Goal: Task Accomplishment & Management: Manage account settings

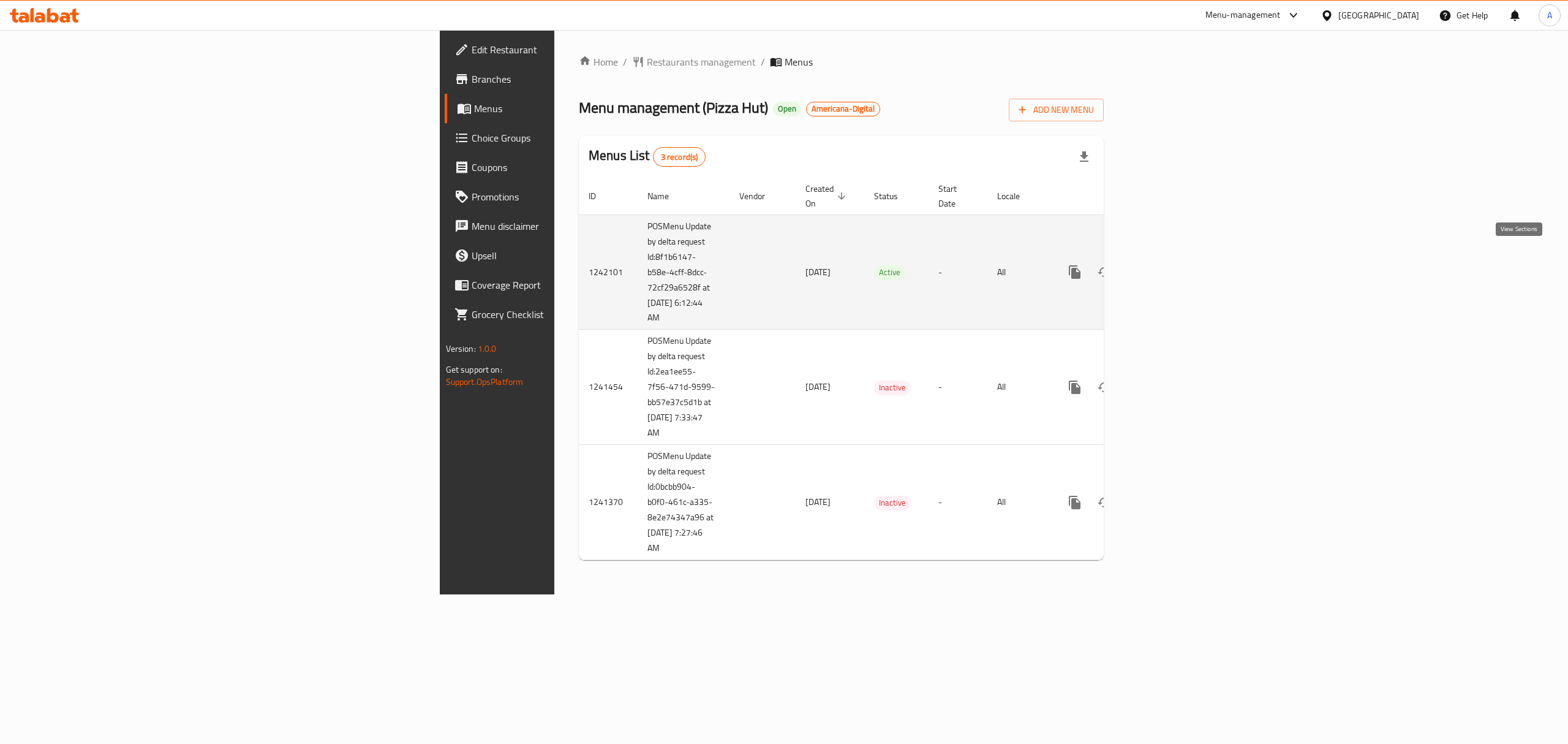
click at [1178, 258] on link "enhanced table" at bounding box center [1163, 272] width 30 height 30
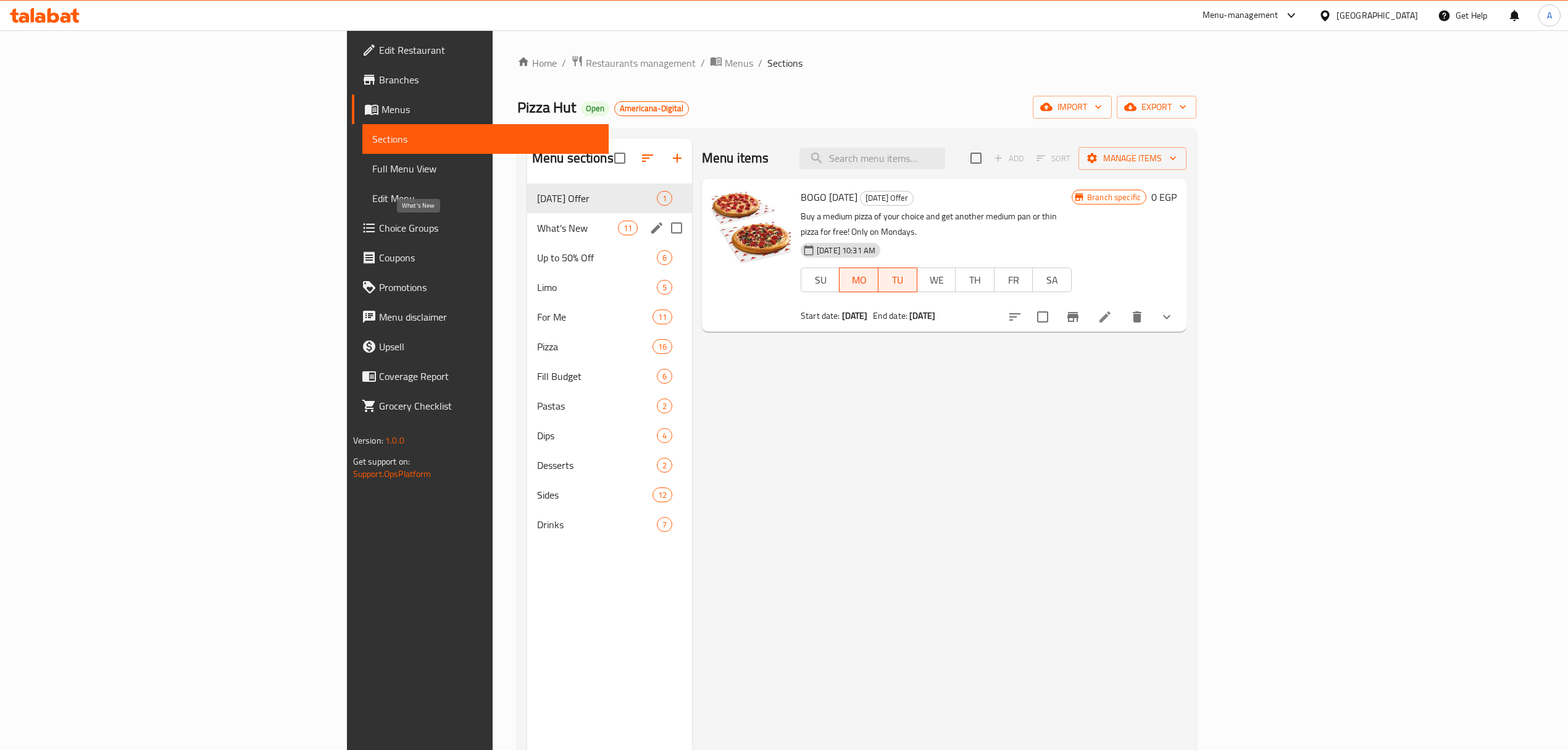
click at [537, 231] on span "What's New" at bounding box center [577, 227] width 81 height 15
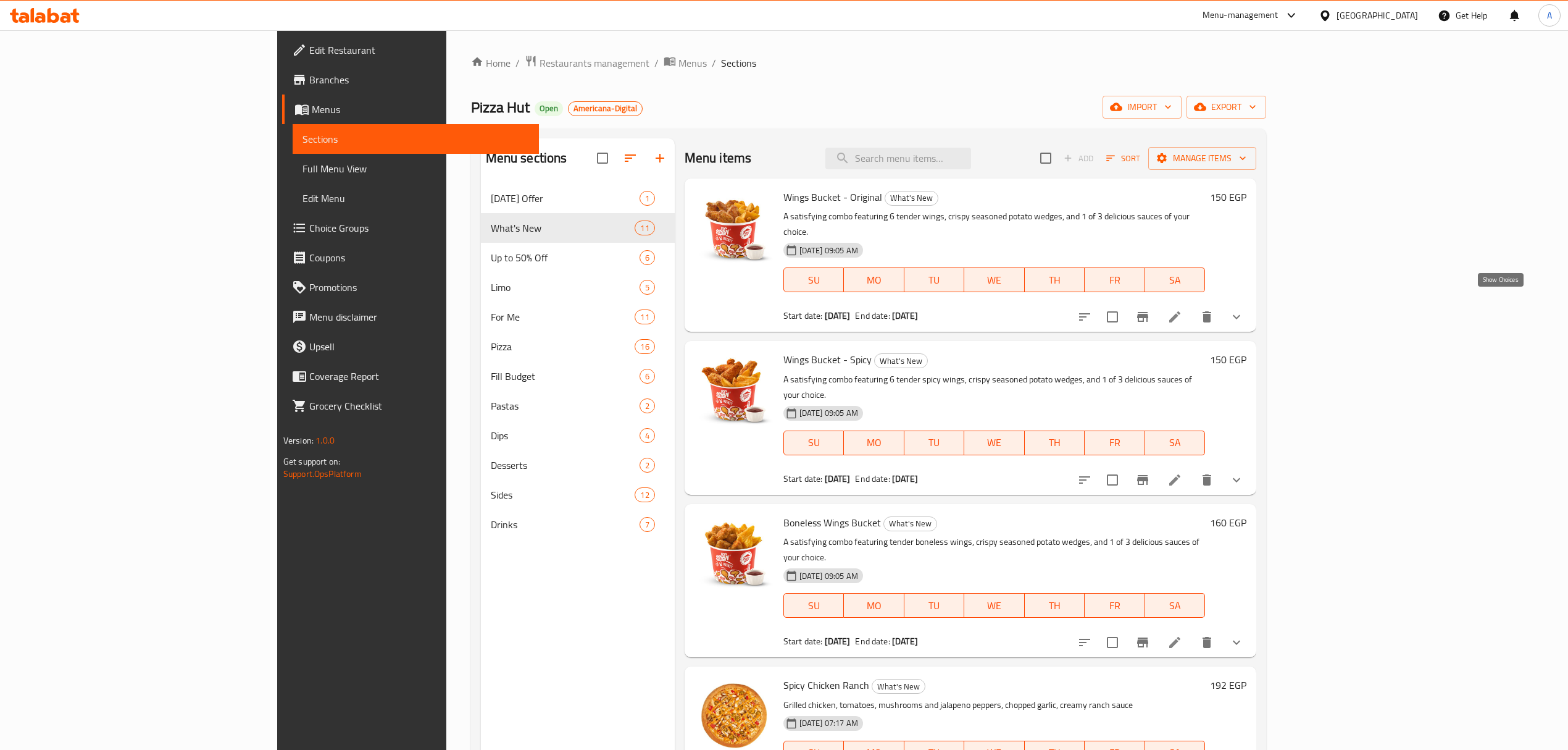
click at [1244, 309] on icon "show more" at bounding box center [1236, 316] width 15 height 15
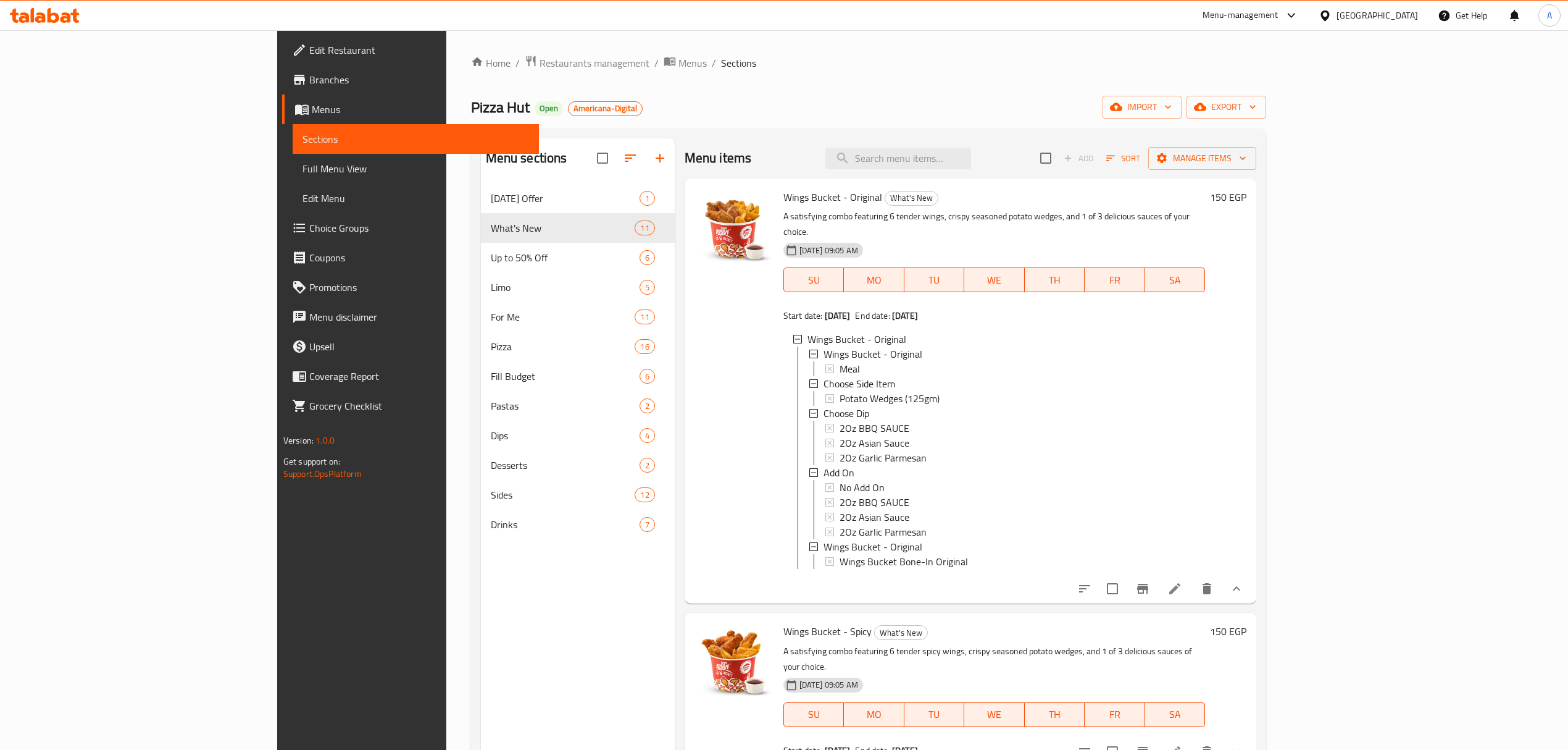
click at [1193, 586] on li at bounding box center [1175, 589] width 35 height 22
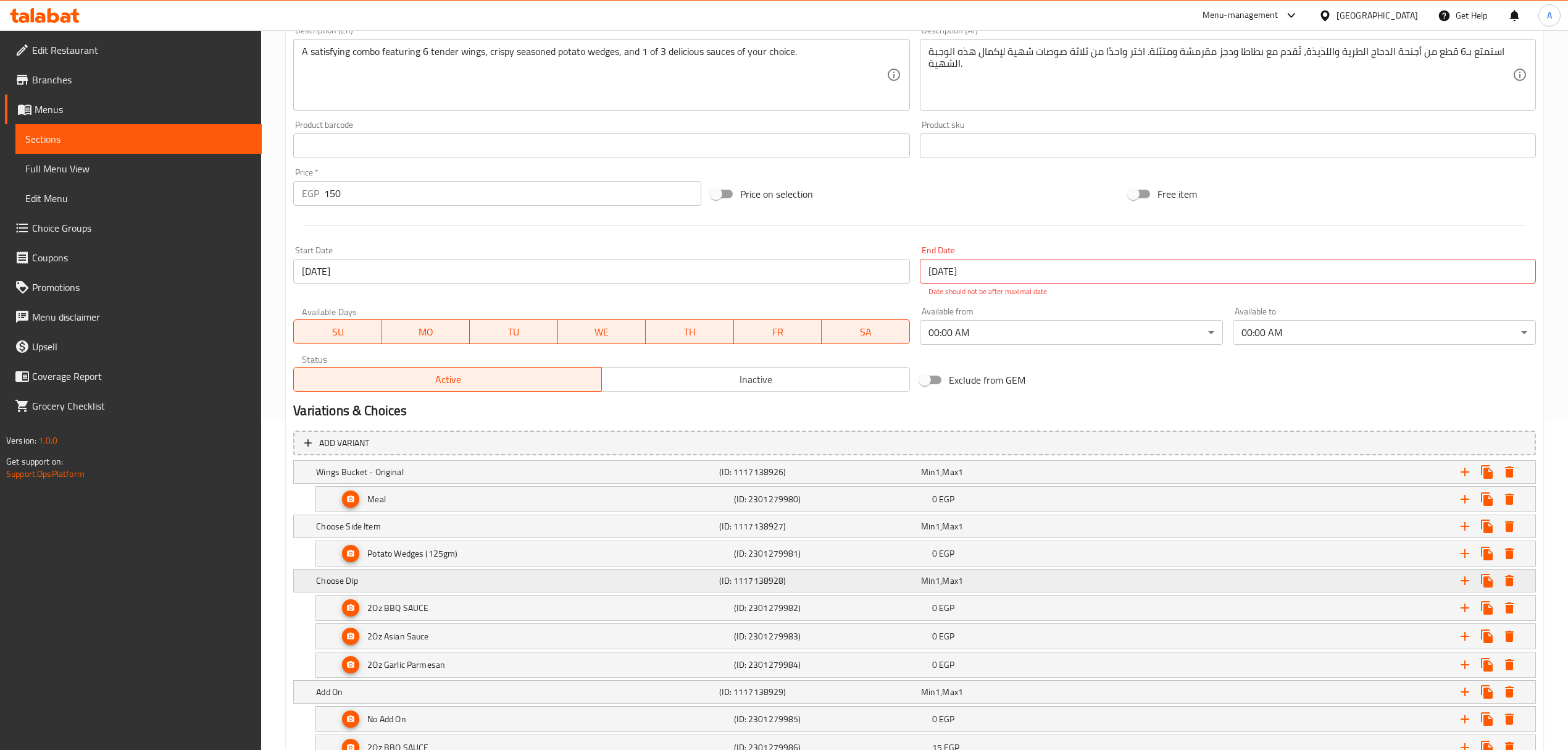
scroll to position [411, 0]
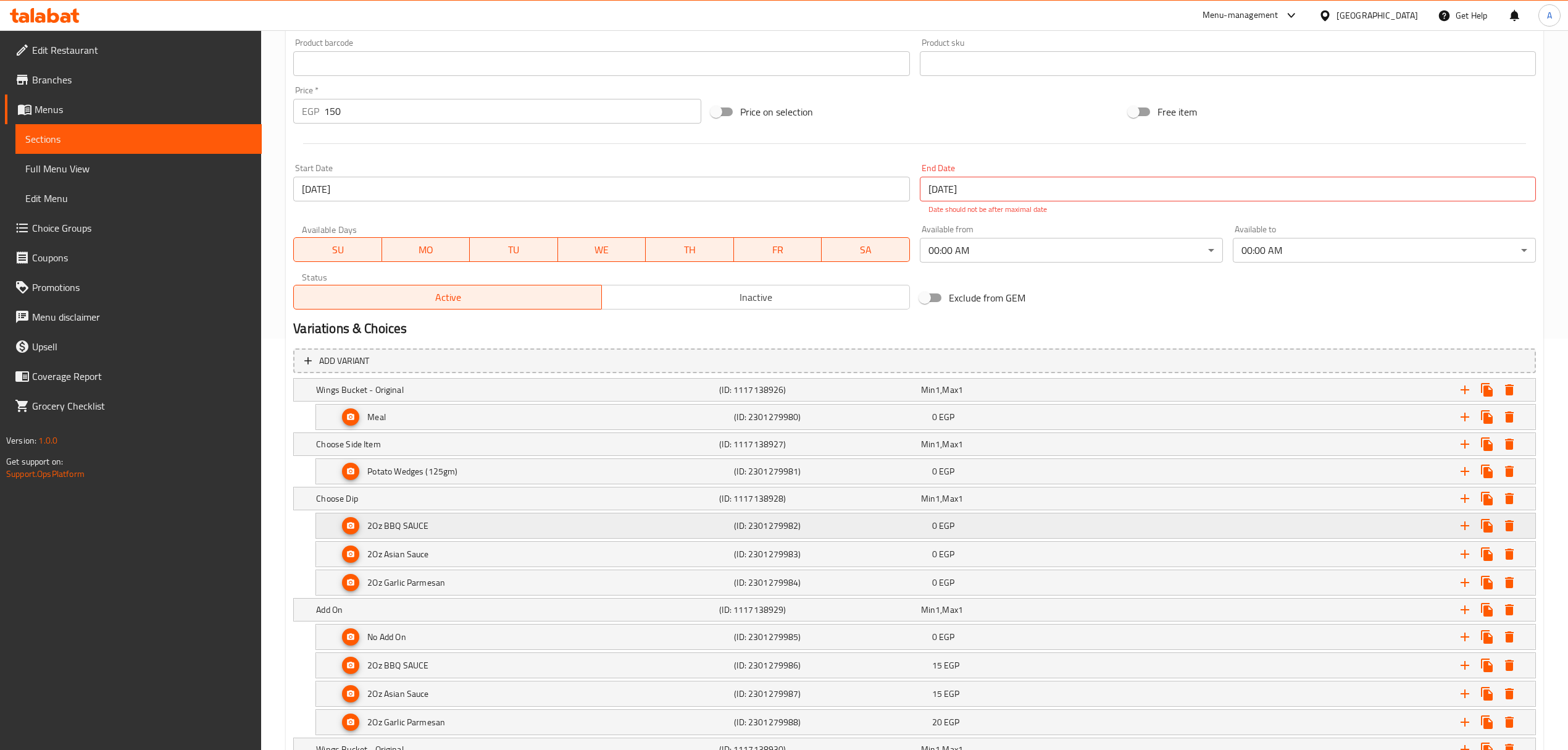
click at [812, 530] on h5 "(ID: 2301279982)" at bounding box center [830, 526] width 193 height 13
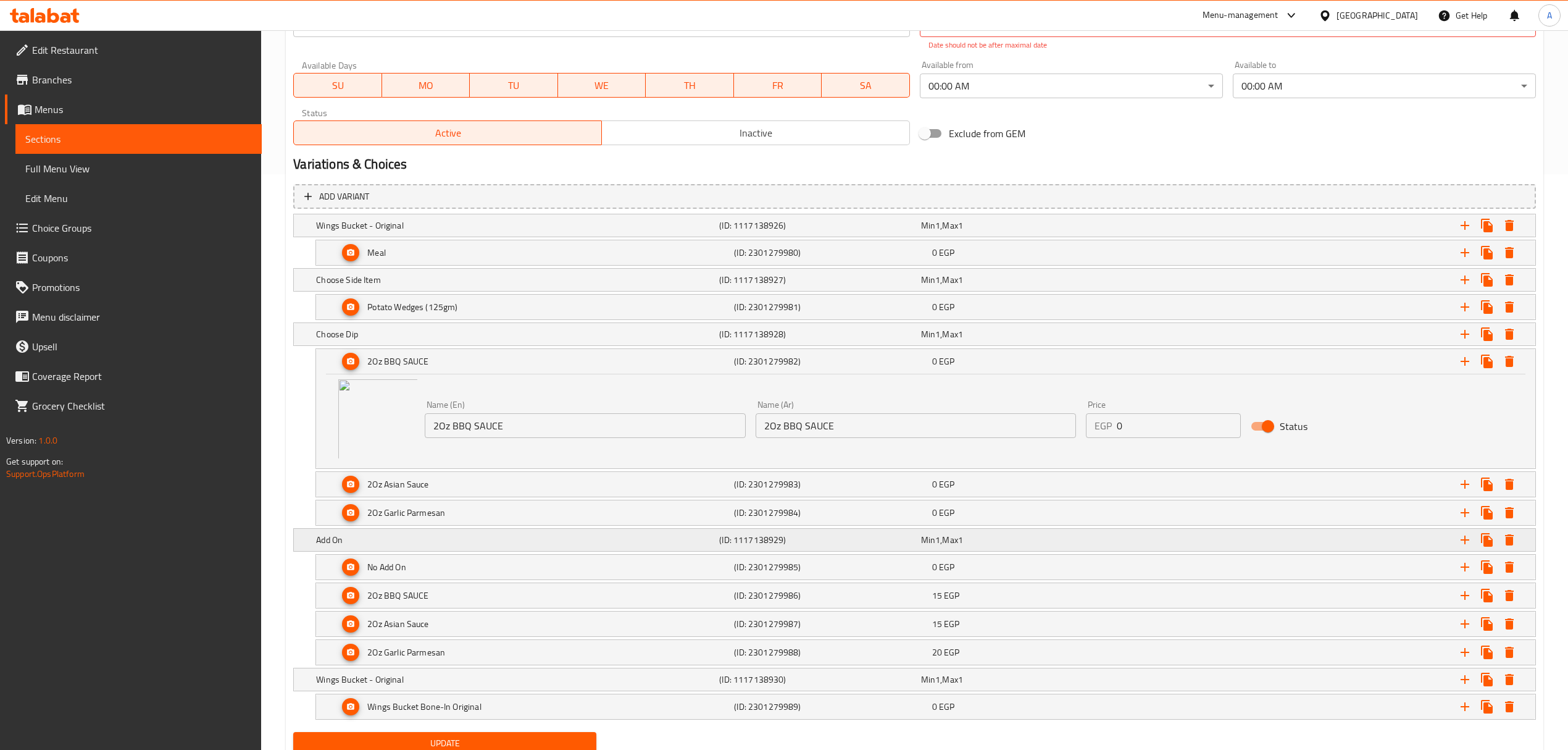
scroll to position [576, 0]
click at [794, 487] on h5 "(ID: 2301279983)" at bounding box center [830, 484] width 193 height 13
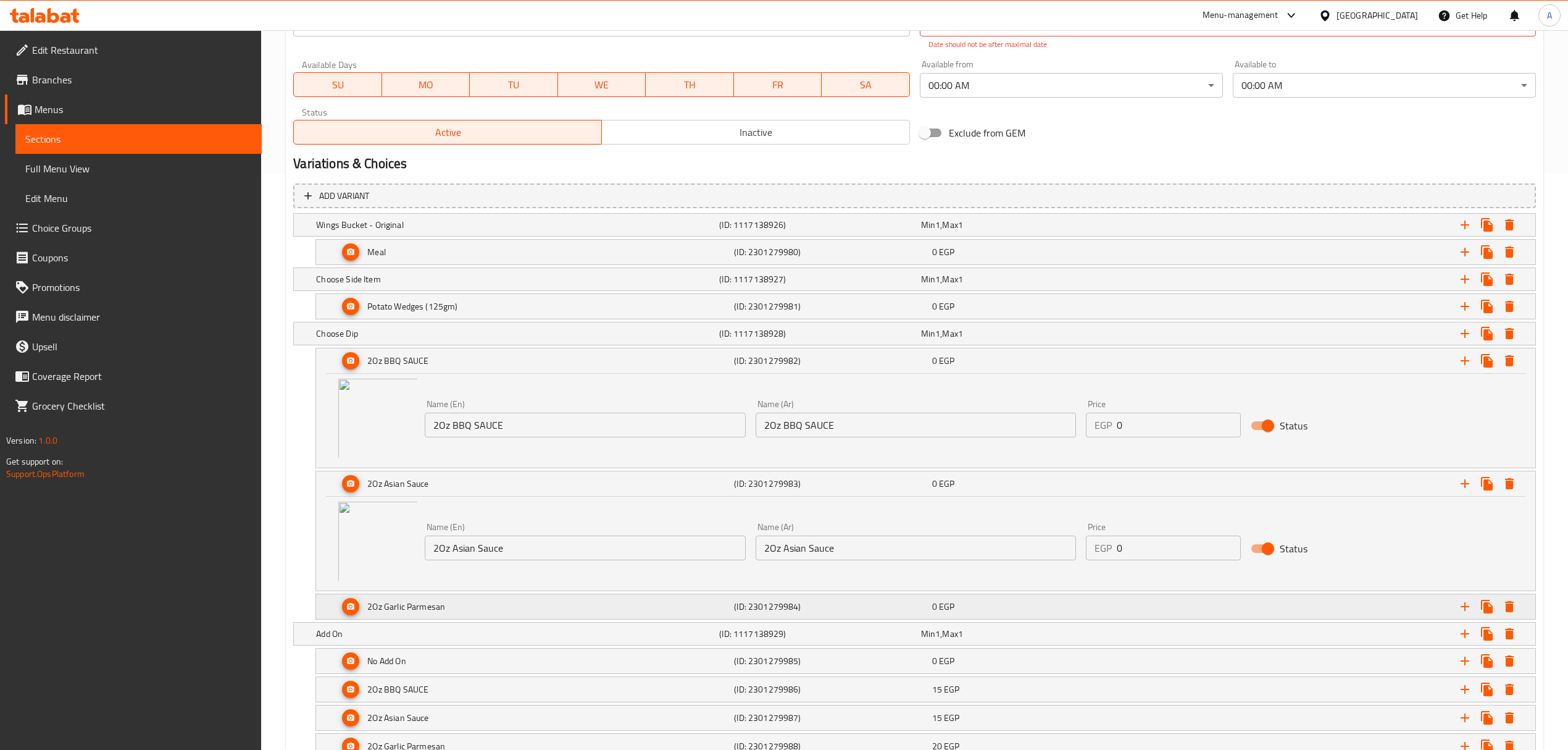
click at [830, 606] on h5 "(ID: 2301279984)" at bounding box center [830, 607] width 193 height 13
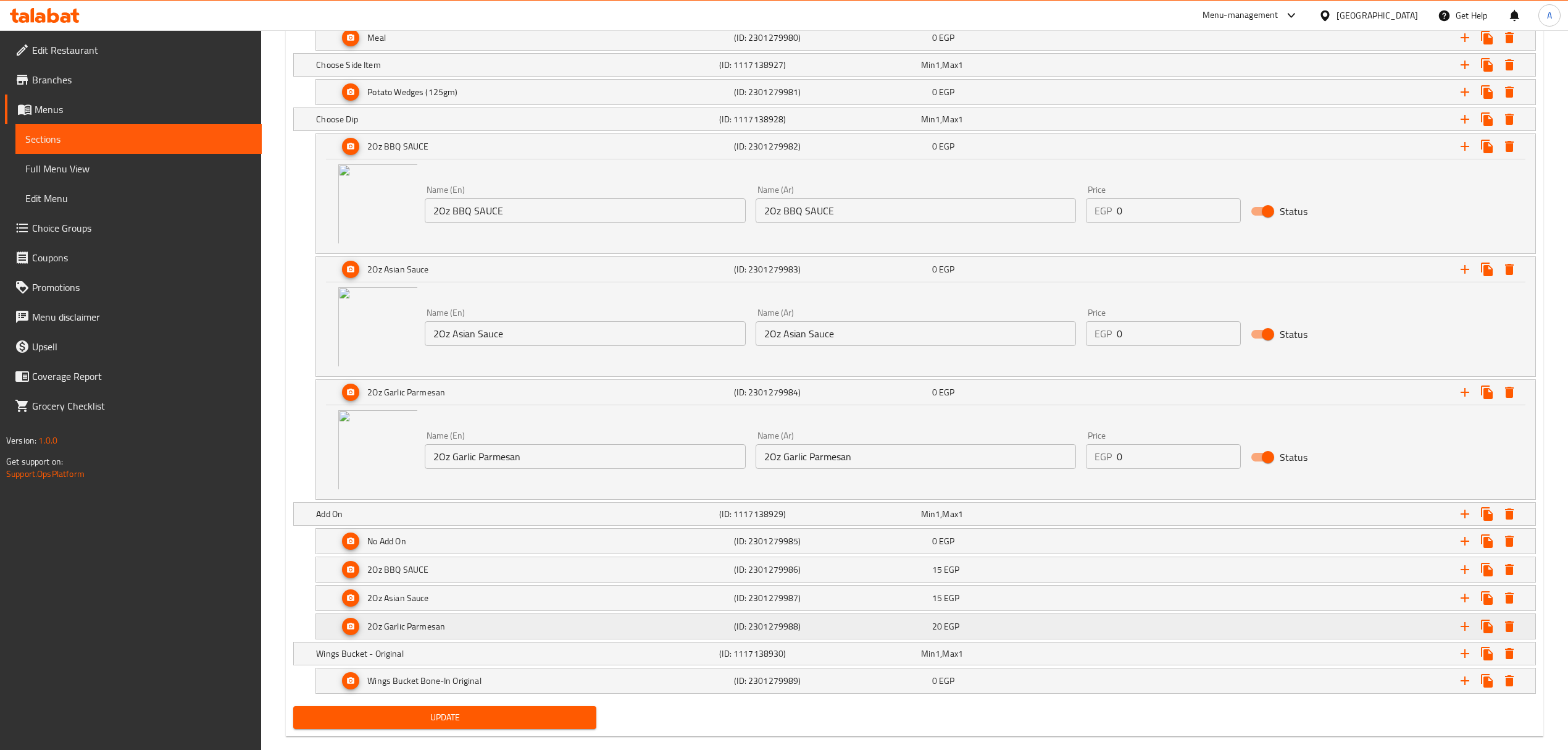
scroll to position [818, 0]
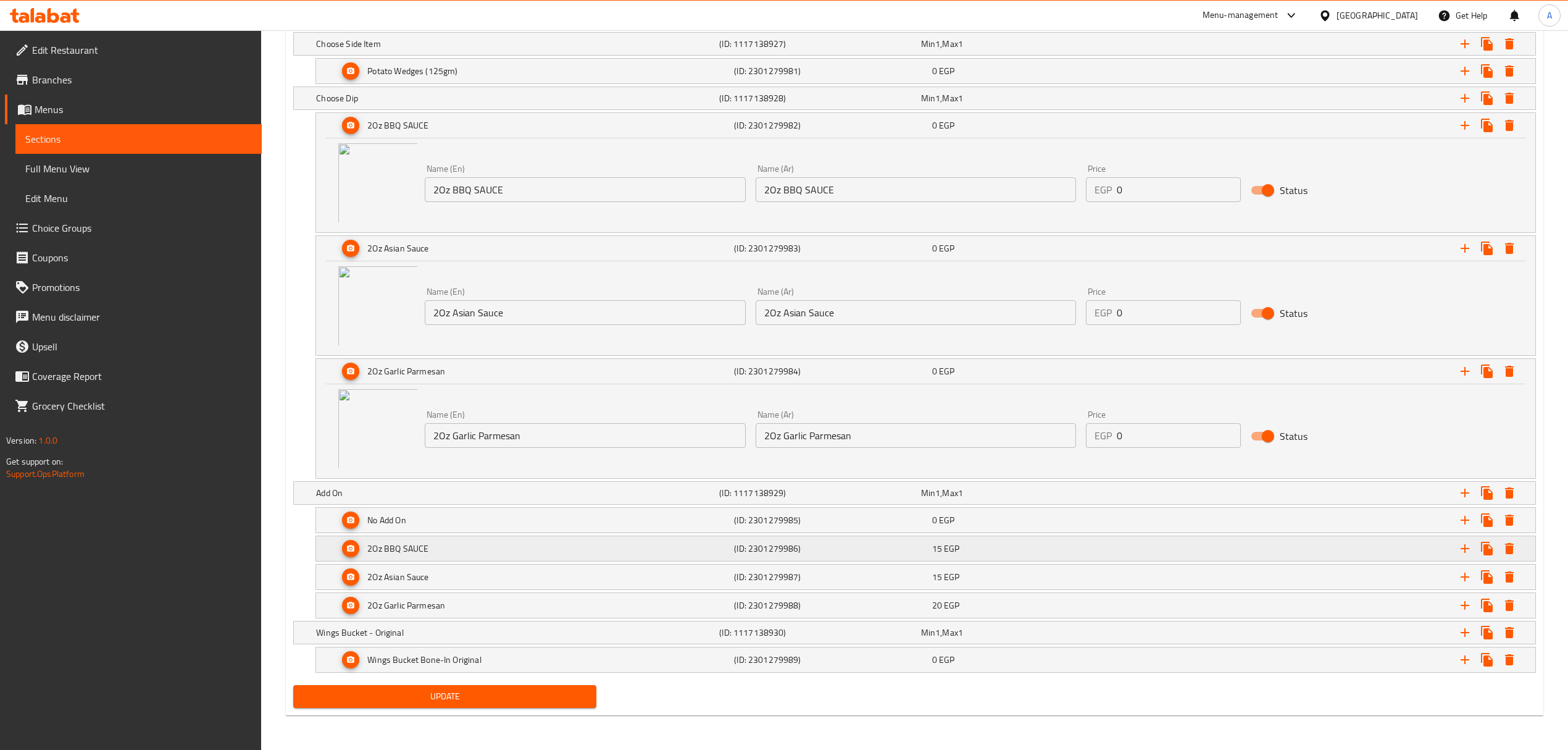
click at [731, 544] on div "(ID: 2301279986)" at bounding box center [830, 549] width 198 height 17
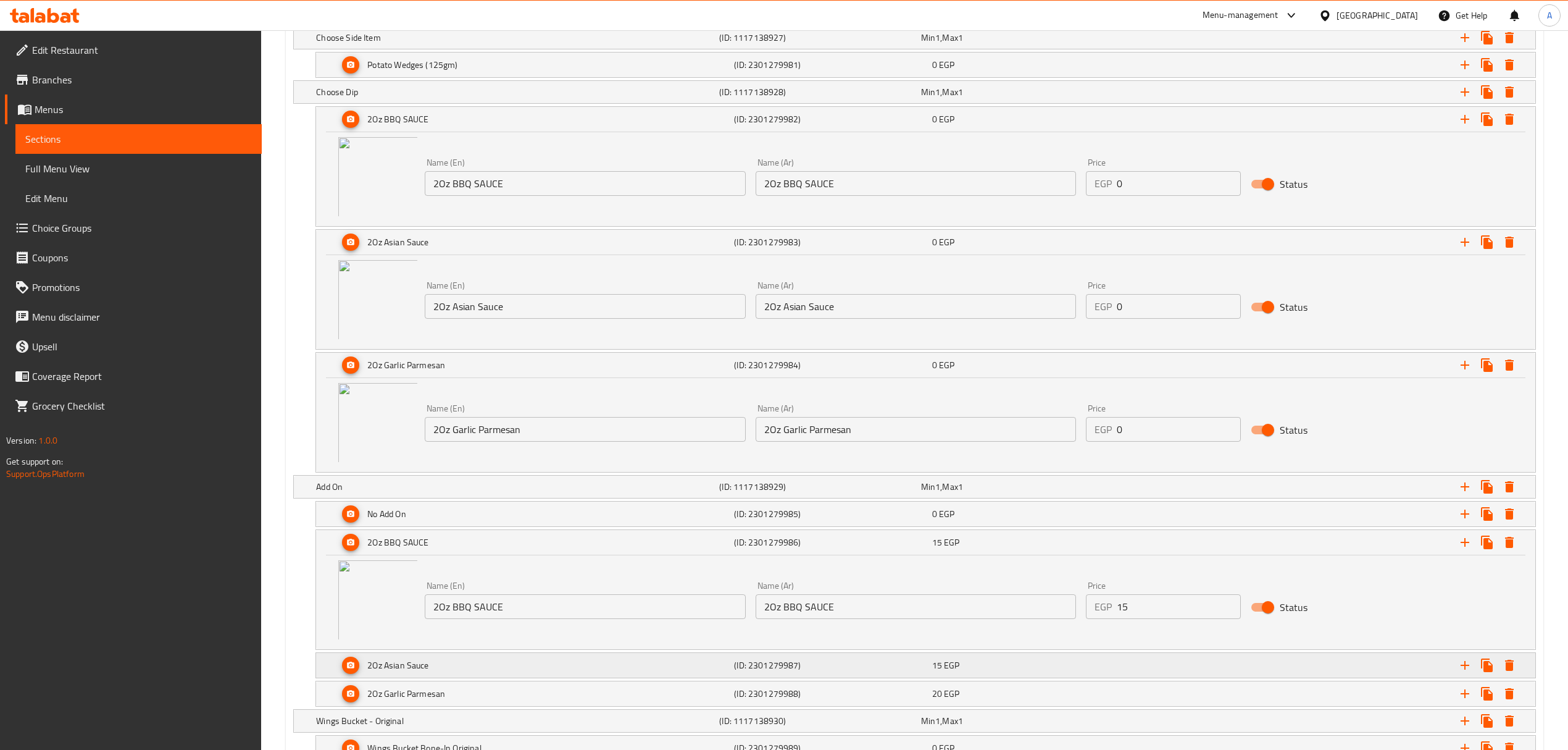
click at [836, 666] on h5 "(ID: 2301279987)" at bounding box center [830, 666] width 193 height 13
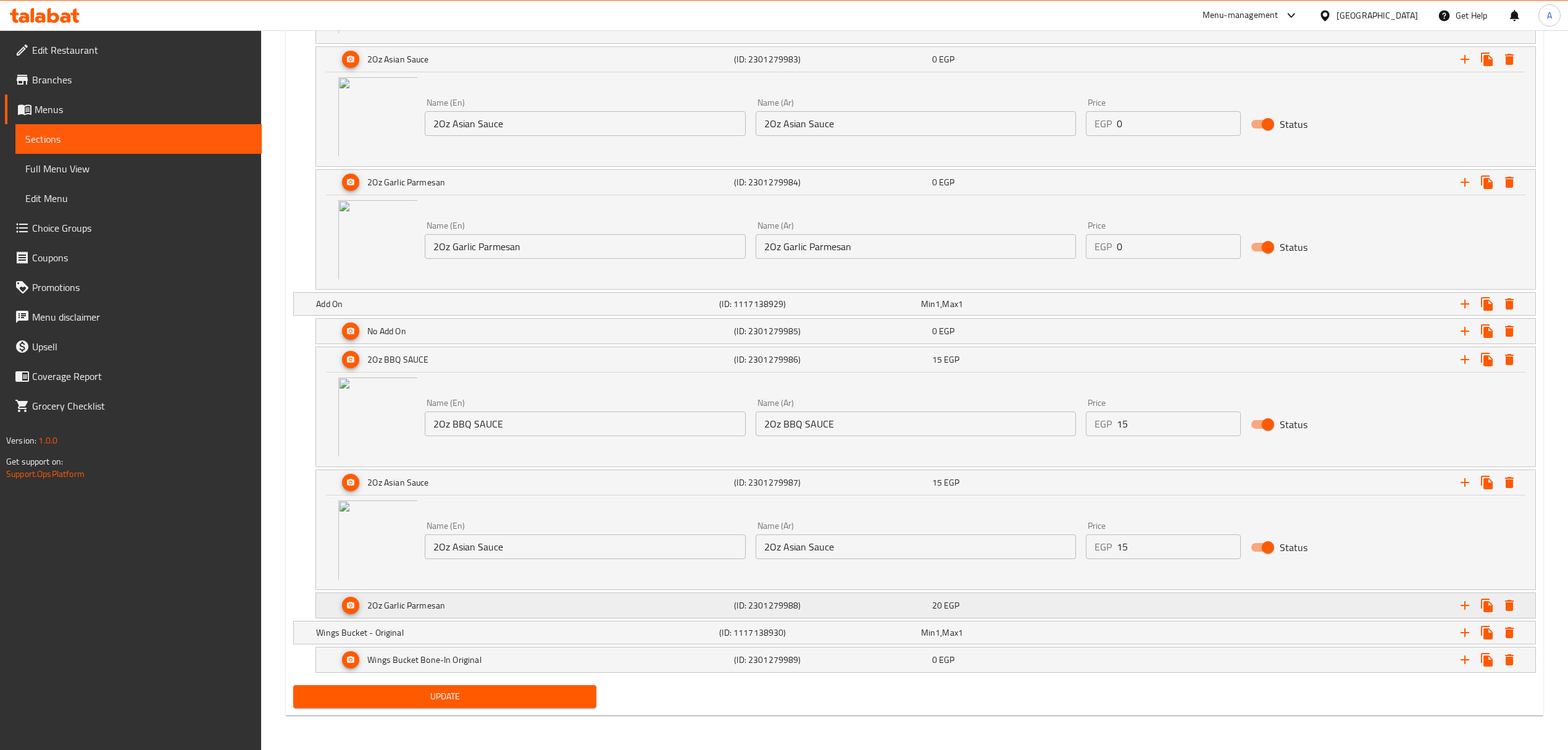
click at [843, 603] on h5 "(ID: 2301279988)" at bounding box center [830, 606] width 193 height 13
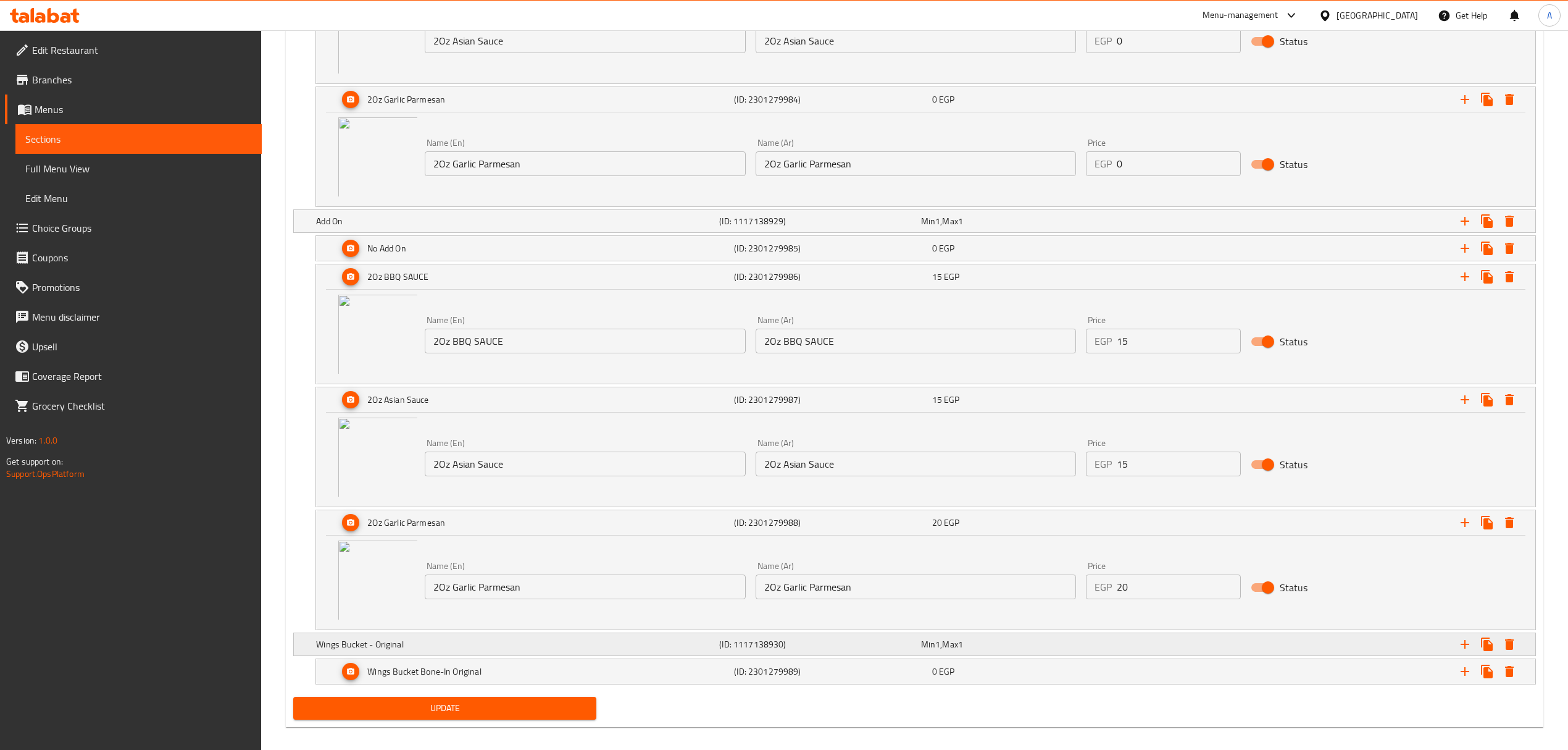
scroll to position [1101, 0]
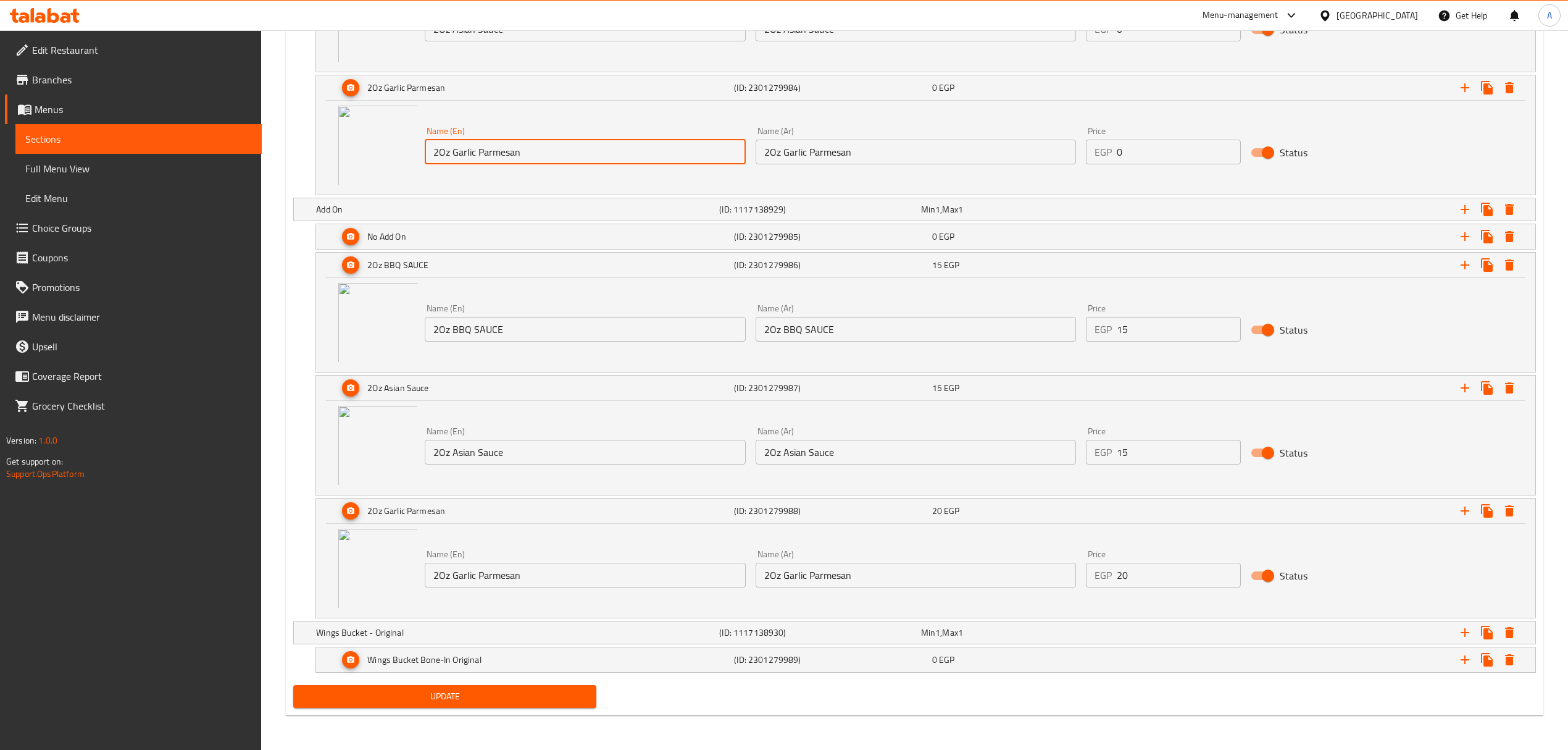
drag, startPoint x: 452, startPoint y: 148, endPoint x: 561, endPoint y: 152, distance: 109.1
click at [561, 152] on input "2Oz Garlic Parmesan" at bounding box center [585, 151] width 320 height 24
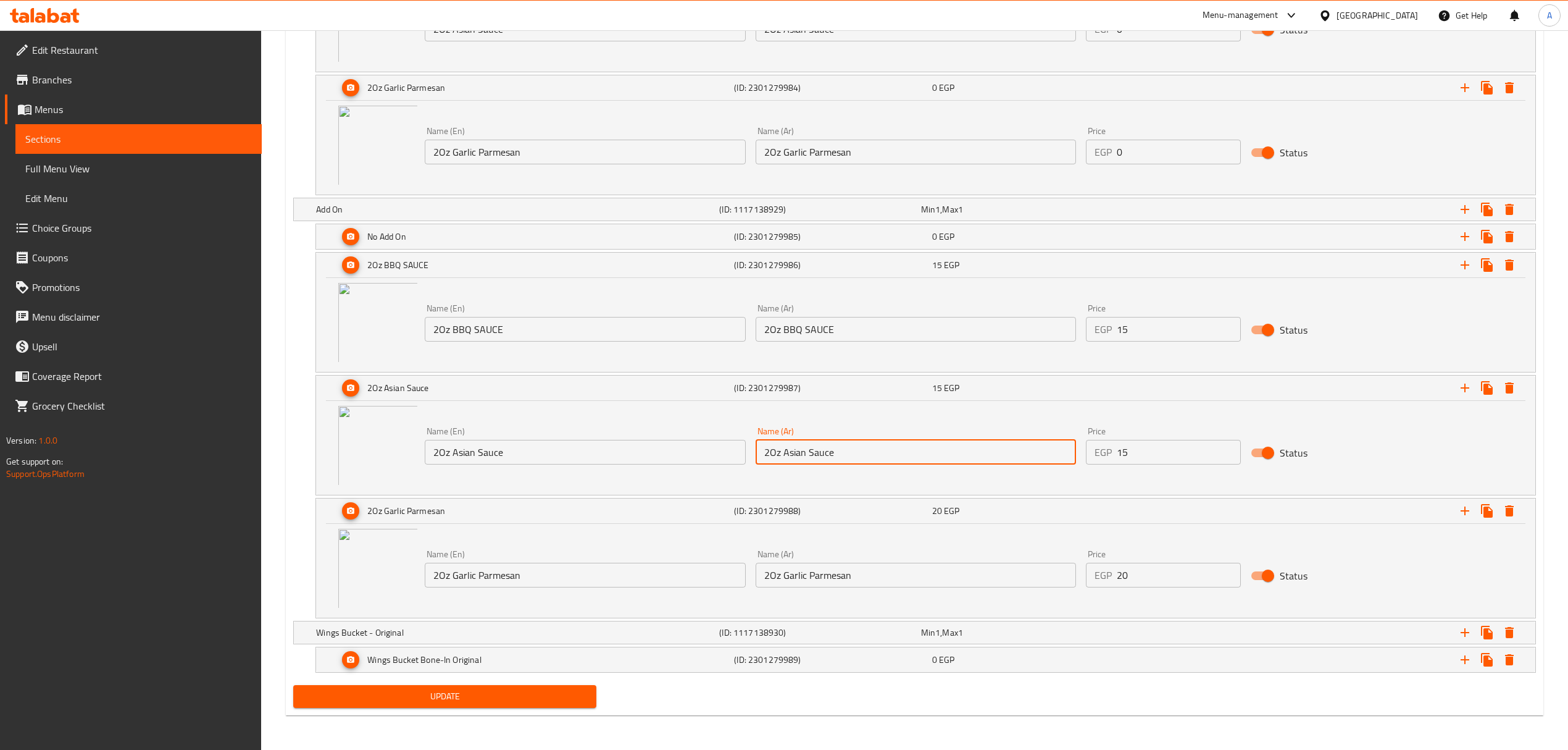
drag, startPoint x: 784, startPoint y: 451, endPoint x: 898, endPoint y: 438, distance: 114.7
click at [898, 440] on input "2Oz Asian Sauce" at bounding box center [916, 452] width 320 height 24
